Goal: Task Accomplishment & Management: Manage account settings

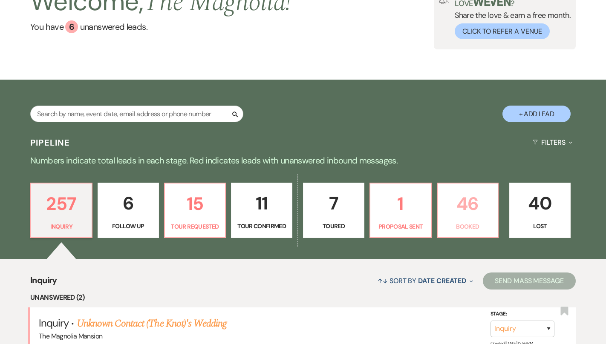
scroll to position [70, 0]
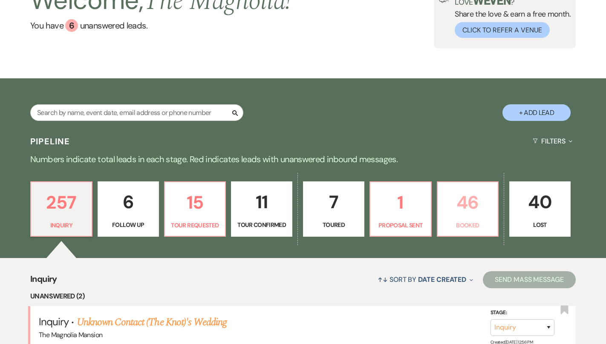
click at [470, 201] on p "46" at bounding box center [468, 202] width 50 height 29
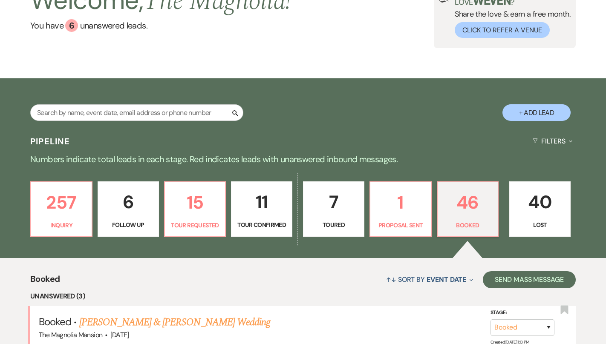
scroll to position [1262, 0]
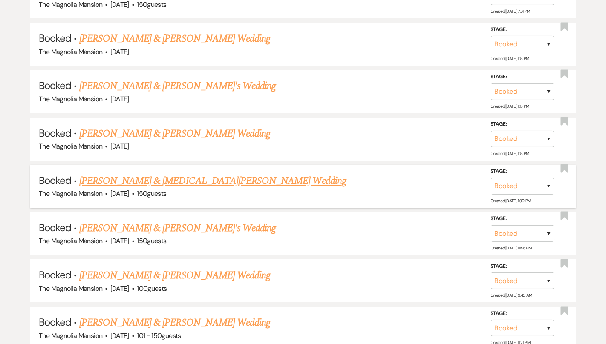
click at [197, 173] on link "[PERSON_NAME] & [MEDICAL_DATA][PERSON_NAME] Wedding" at bounding box center [212, 180] width 267 height 15
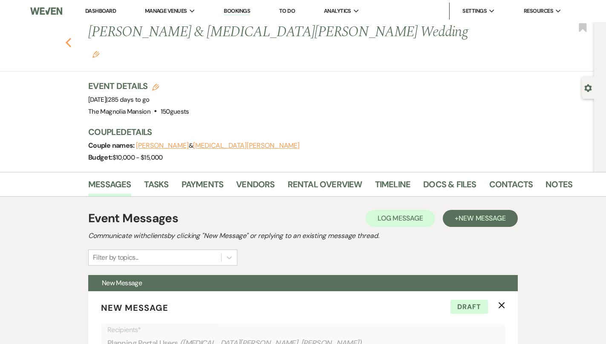
click at [71, 37] on icon "Previous" at bounding box center [68, 42] width 6 height 10
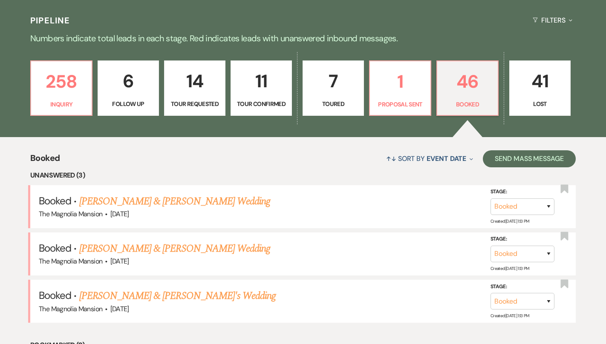
scroll to position [289, 0]
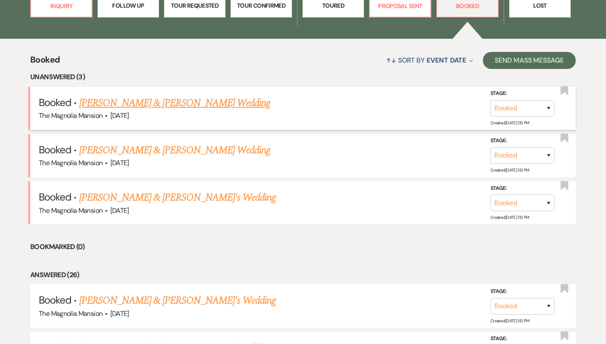
click at [185, 104] on link "[PERSON_NAME] & [PERSON_NAME] Wedding" at bounding box center [174, 102] width 191 height 15
